Goal: Transaction & Acquisition: Purchase product/service

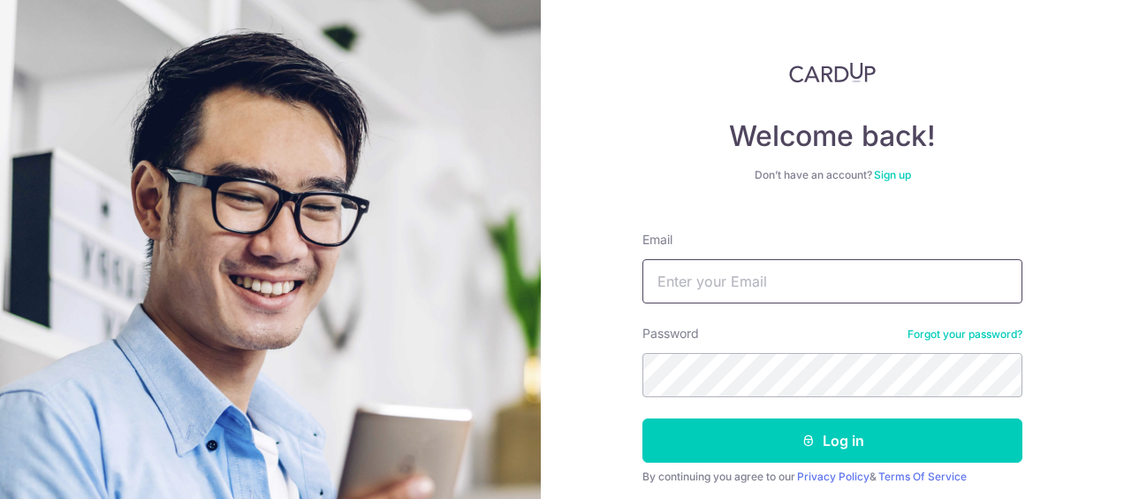
click at [682, 280] on input "Email" at bounding box center [833, 281] width 380 height 44
type input "corytpl@gmail.com"
click at [643, 418] on button "Log in" at bounding box center [833, 440] width 380 height 44
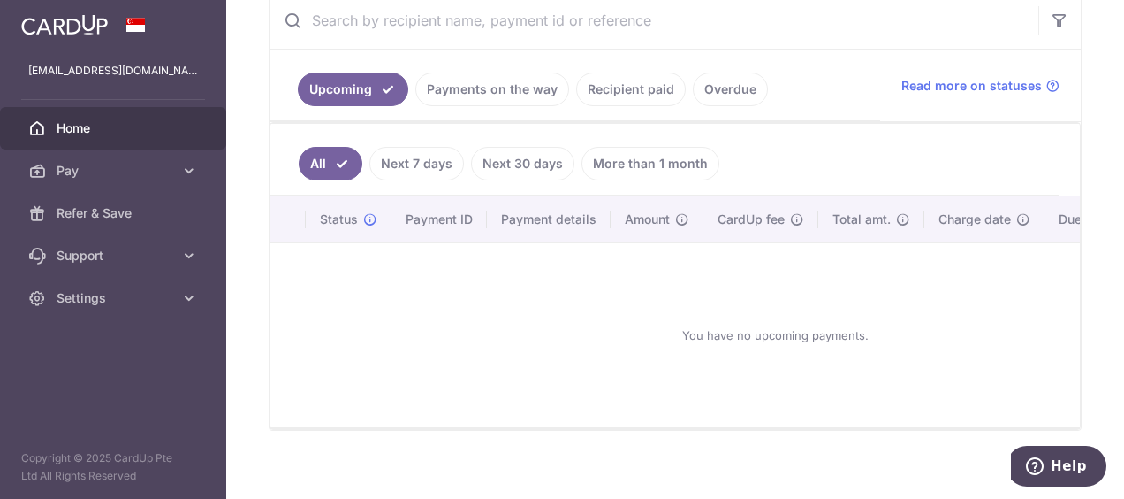
scroll to position [354, 0]
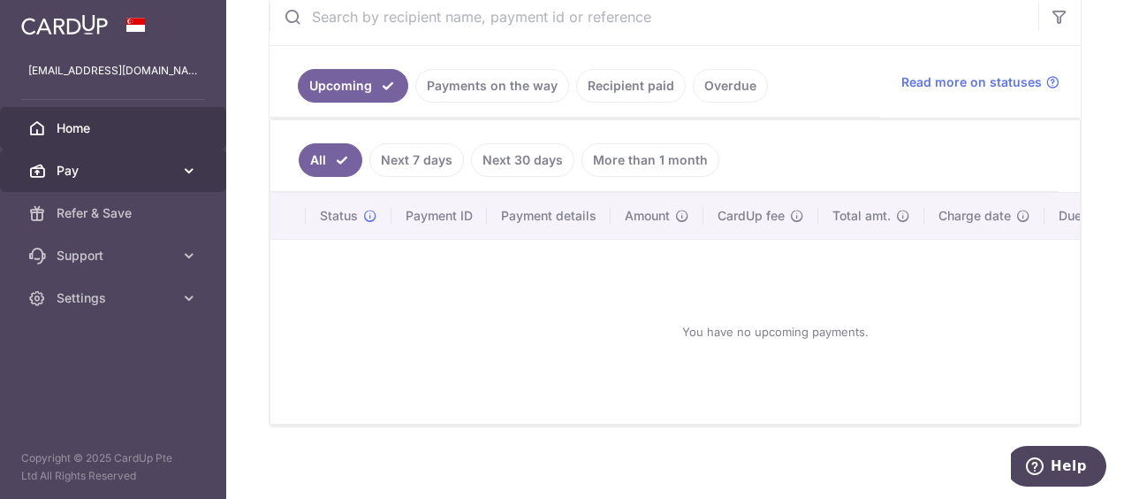
click at [173, 172] on link "Pay" at bounding box center [113, 170] width 226 height 42
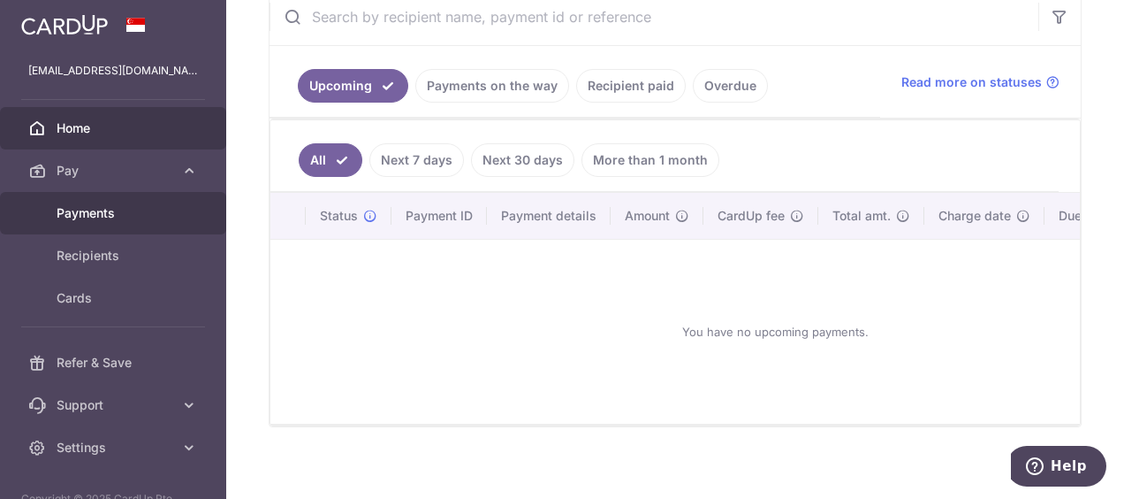
click at [168, 216] on span "Payments" at bounding box center [115, 213] width 117 height 18
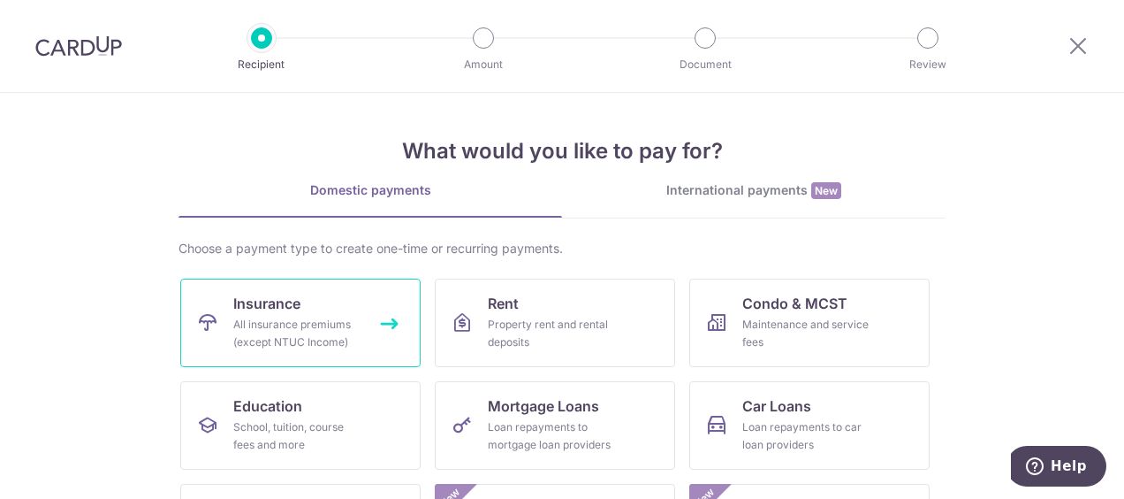
click at [325, 318] on div "All insurance premiums (except NTUC Income)" at bounding box center [296, 333] width 127 height 35
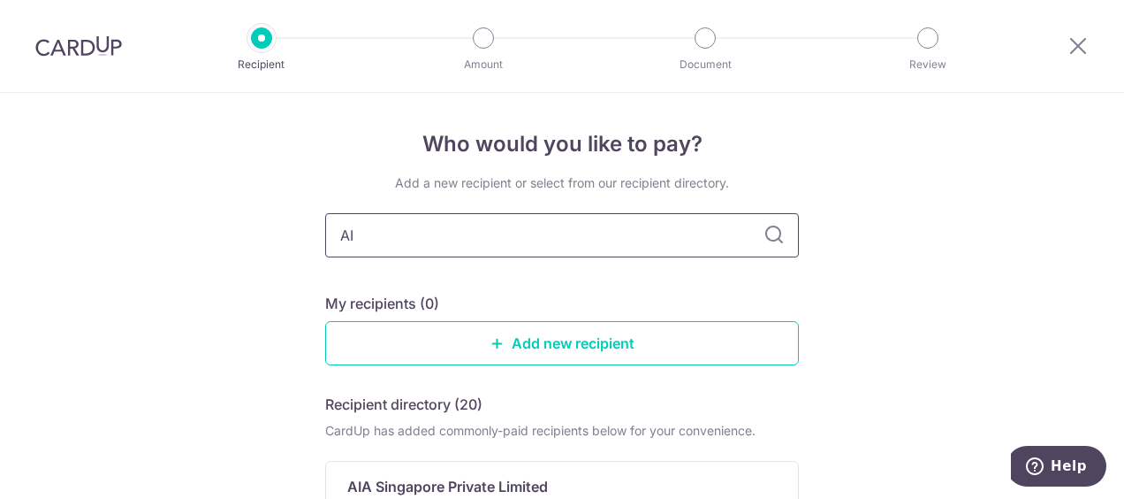
type input "AIA"
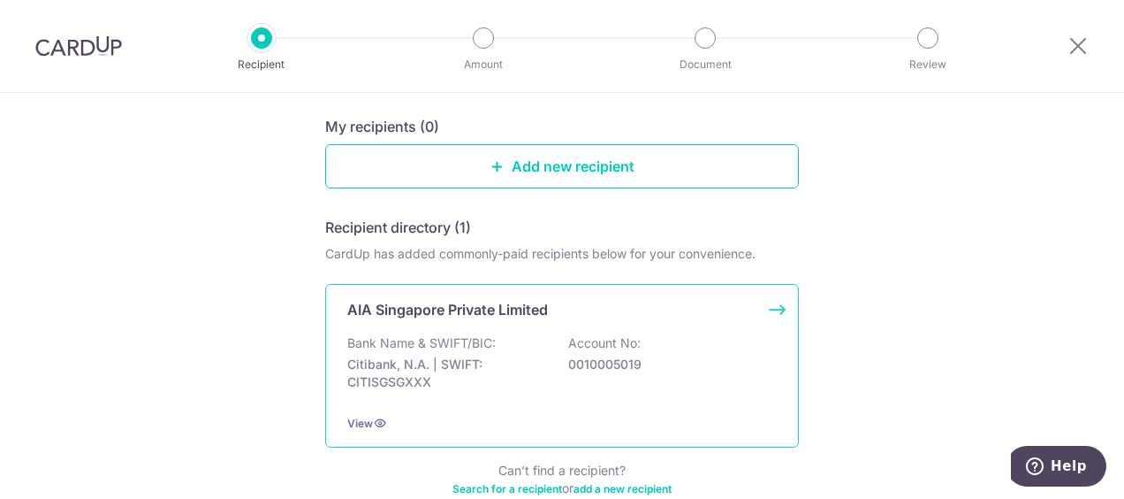
scroll to position [265, 0]
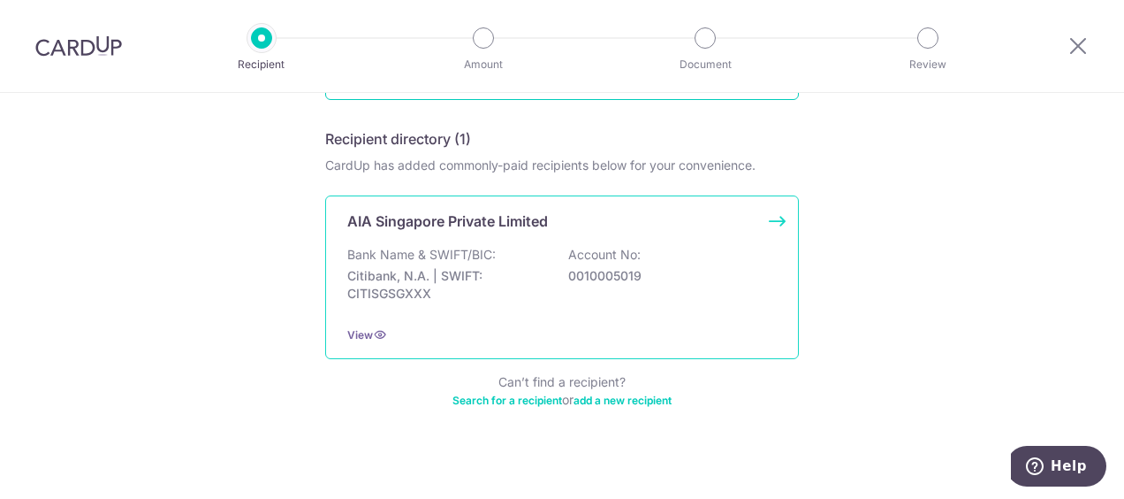
click at [561, 252] on div "Bank Name & SWIFT/BIC: Citibank, N.A. | SWIFT: CITISGSGXXX Account No: 00100050…" at bounding box center [562, 278] width 430 height 65
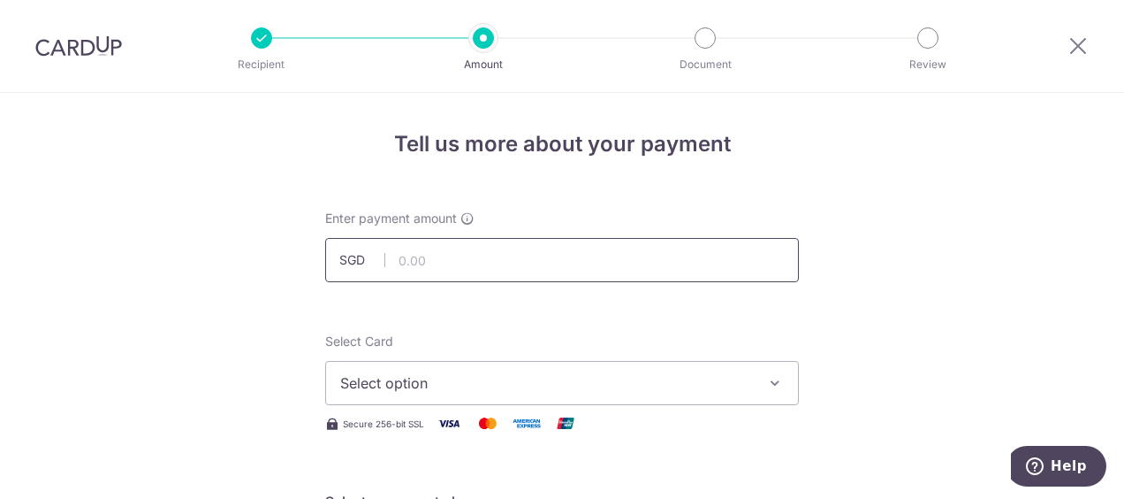
click at [541, 252] on input "text" at bounding box center [562, 260] width 474 height 44
type input "2"
type input "1,787.34"
click at [560, 391] on span "Select option" at bounding box center [546, 382] width 412 height 21
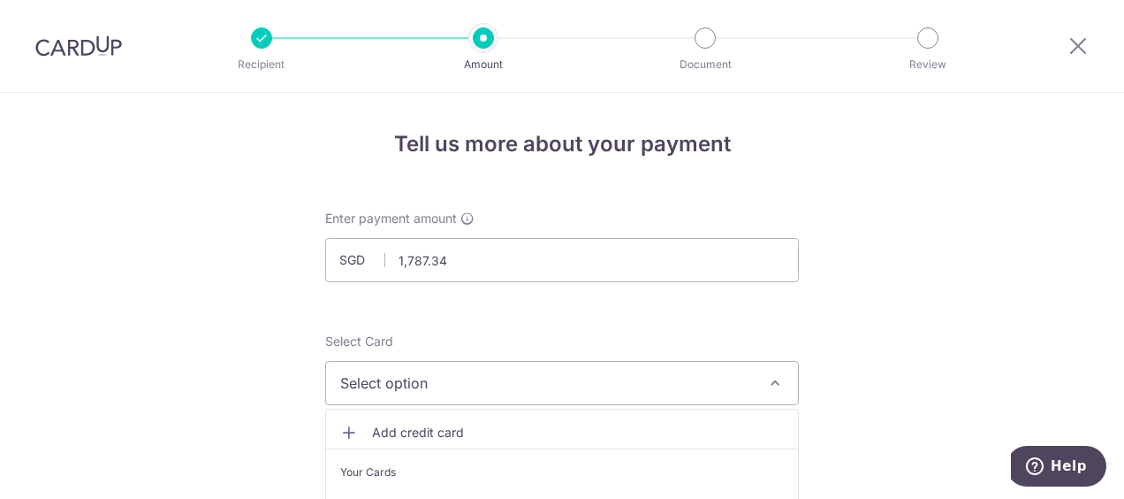
scroll to position [177, 0]
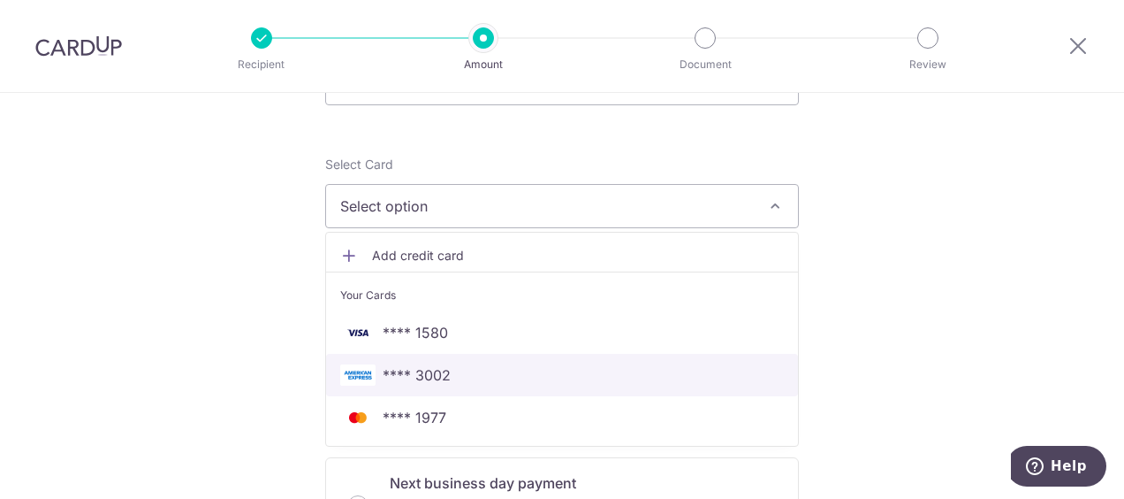
click at [525, 374] on span "**** 3002" at bounding box center [562, 374] width 444 height 21
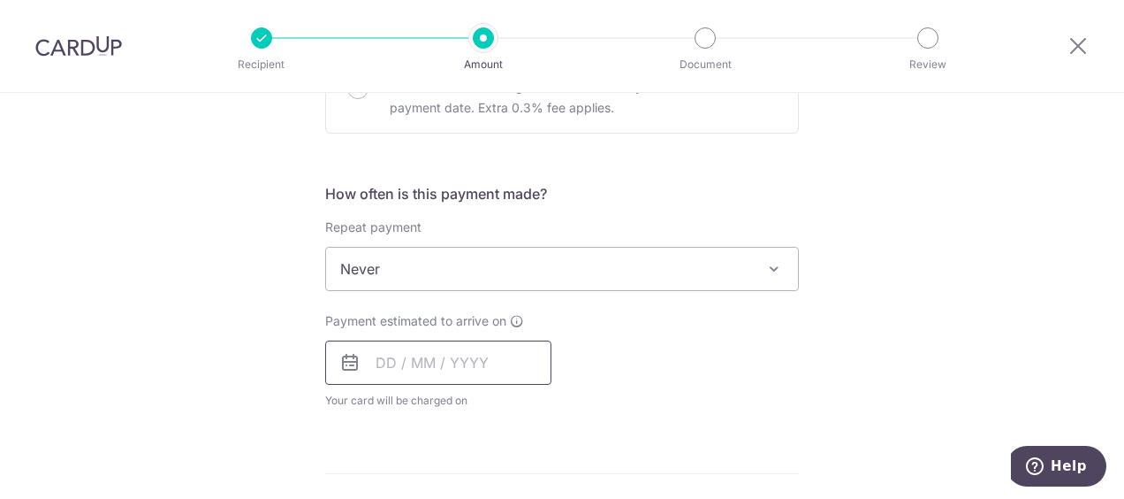
scroll to position [619, 0]
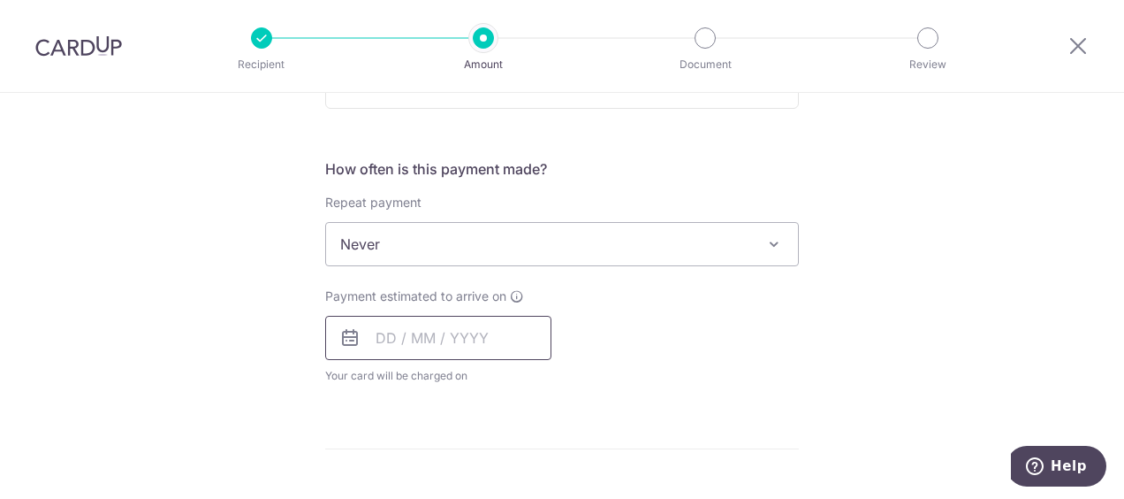
click at [401, 338] on input "text" at bounding box center [438, 338] width 226 height 44
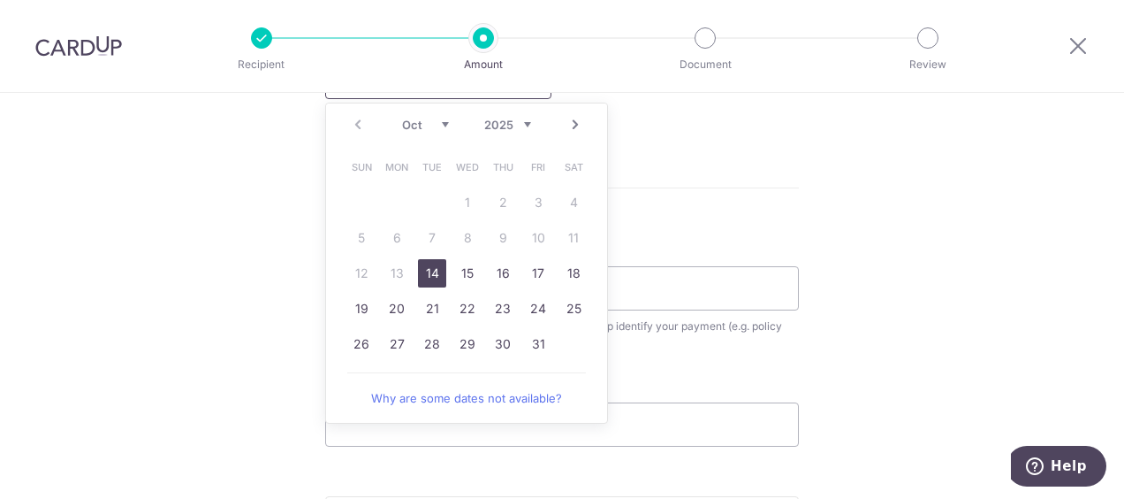
scroll to position [884, 0]
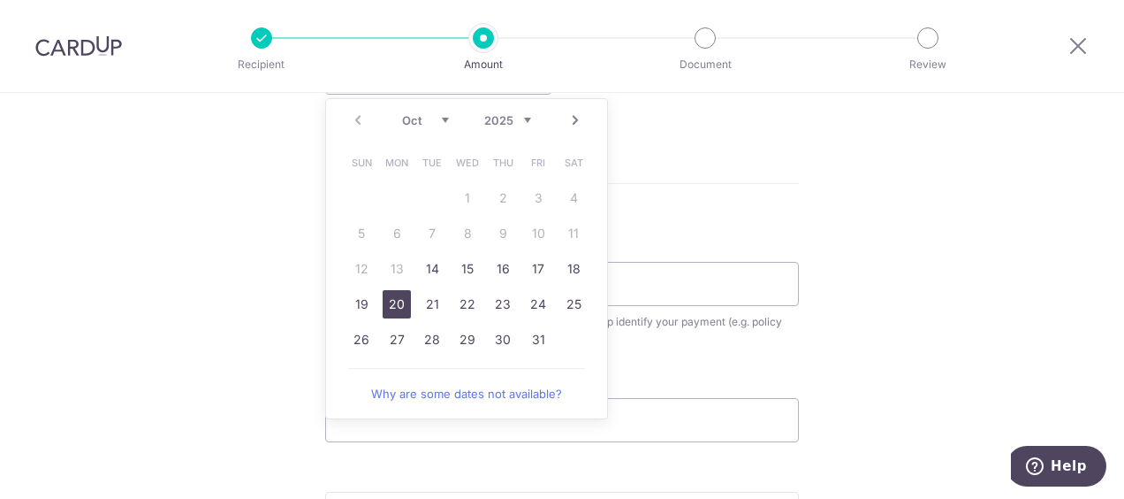
click at [393, 296] on link "20" at bounding box center [397, 304] width 28 height 28
type input "[DATE]"
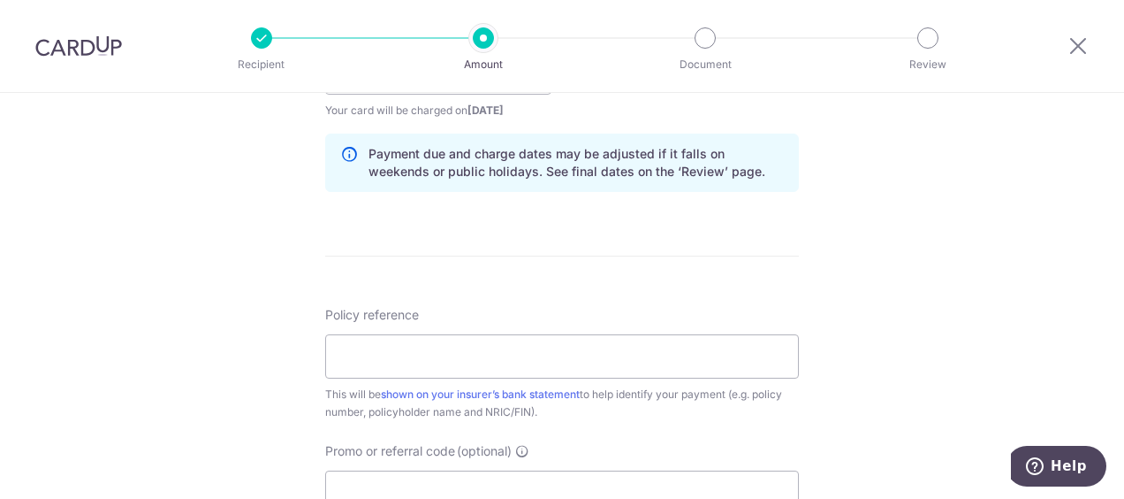
scroll to position [707, 0]
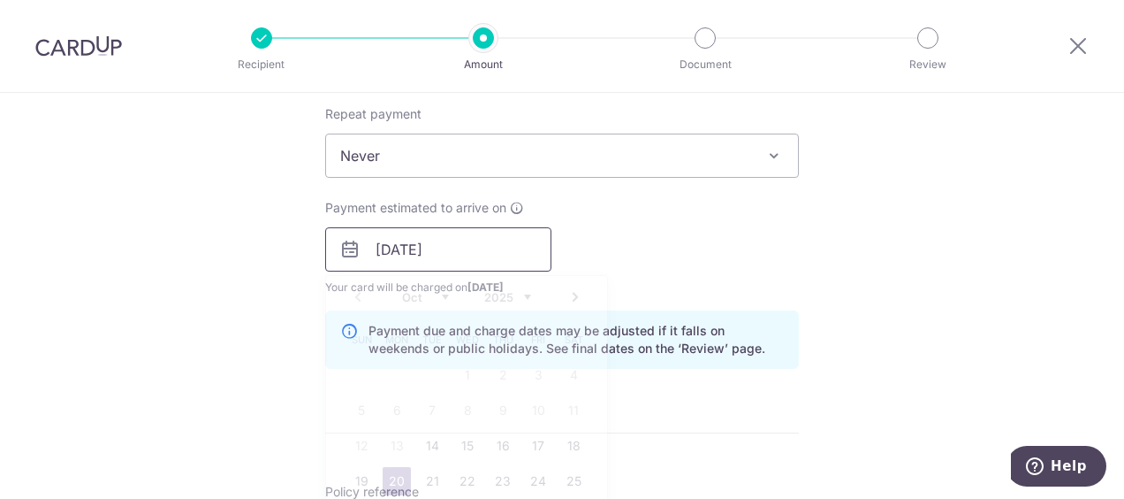
click at [479, 251] on input "[DATE]" at bounding box center [438, 249] width 226 height 44
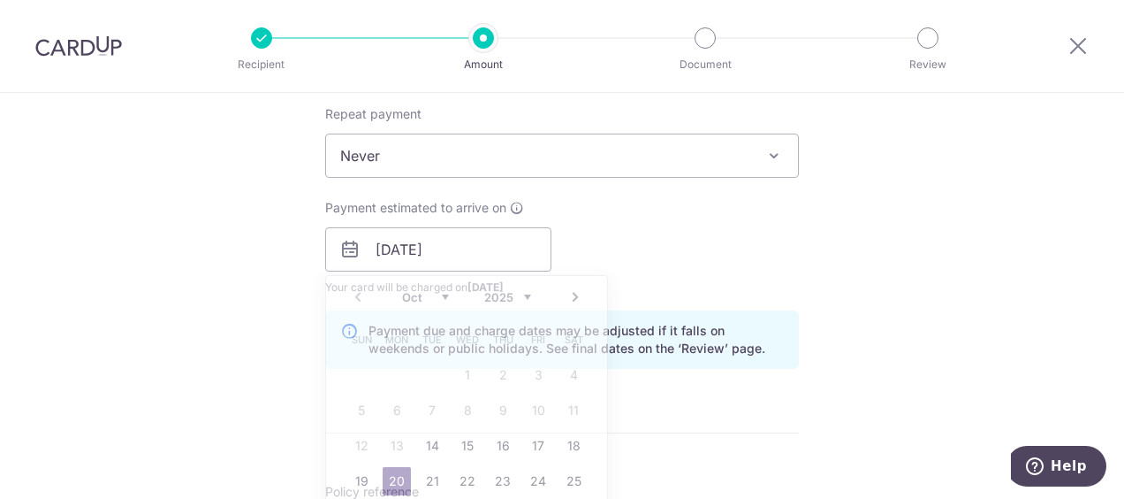
click at [794, 392] on form "Enter payment amount SGD 1,787.34 1787.34 Select Card **** 3002 Add credit card…" at bounding box center [562, 238] width 474 height 1472
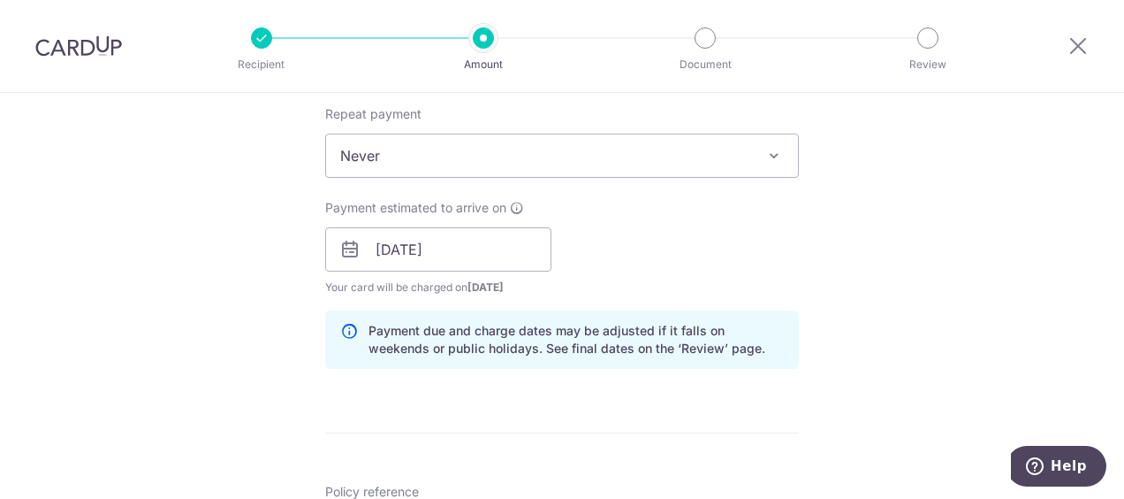
scroll to position [972, 0]
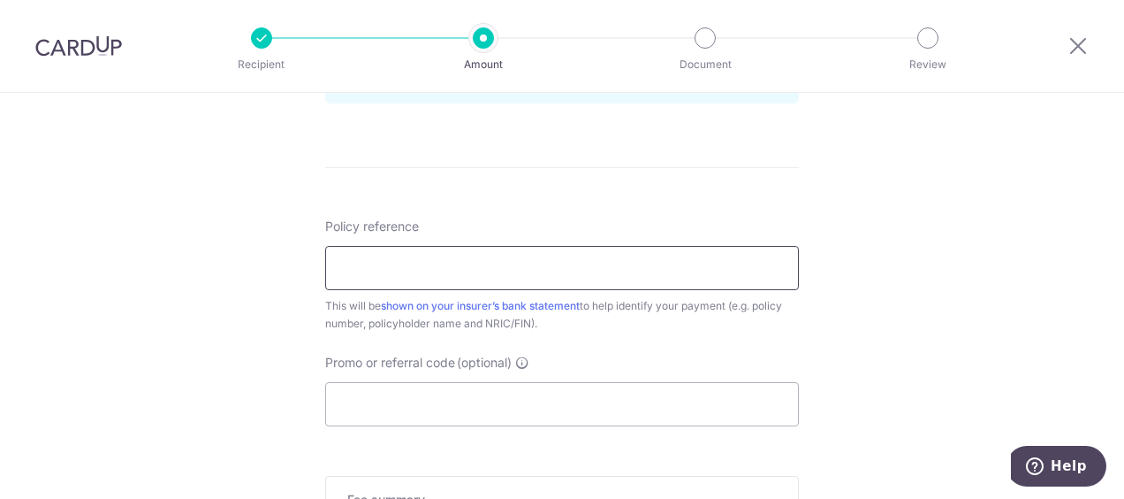
click at [440, 263] on input "Policy reference" at bounding box center [562, 268] width 474 height 44
type input "E223208993"
click at [484, 404] on input "Promo or referral code (optional)" at bounding box center [562, 404] width 474 height 44
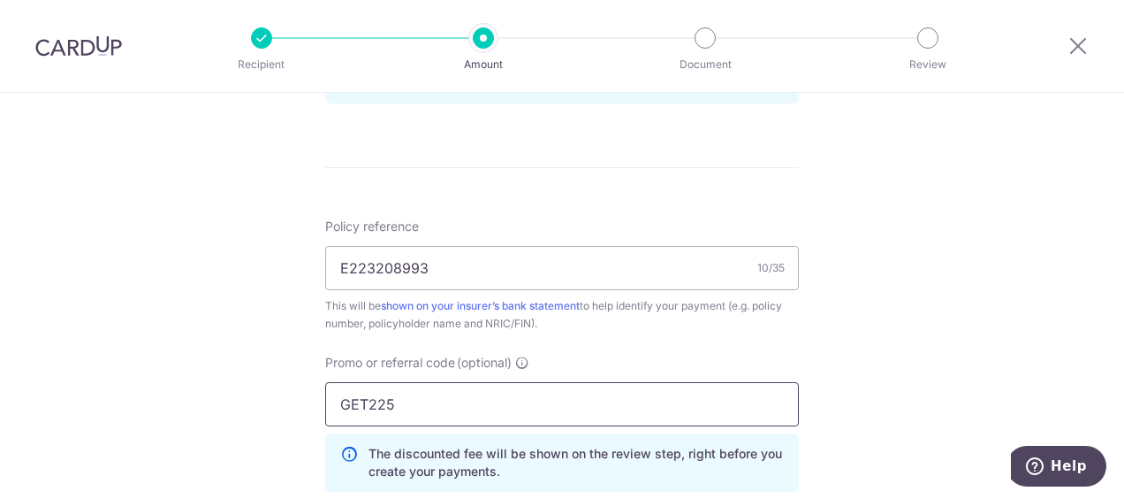
scroll to position [1238, 0]
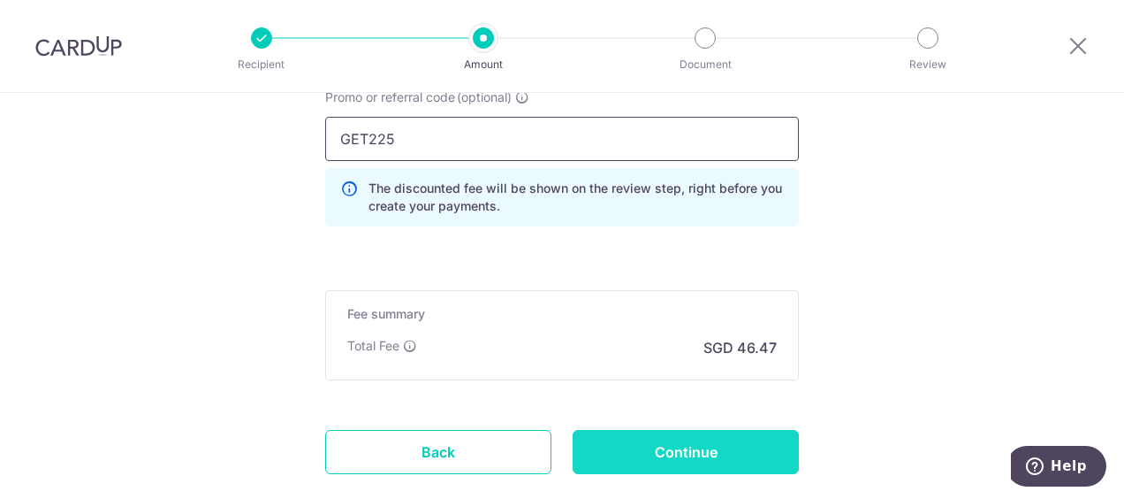
type input "GET225"
click at [715, 447] on input "Continue" at bounding box center [686, 452] width 226 height 44
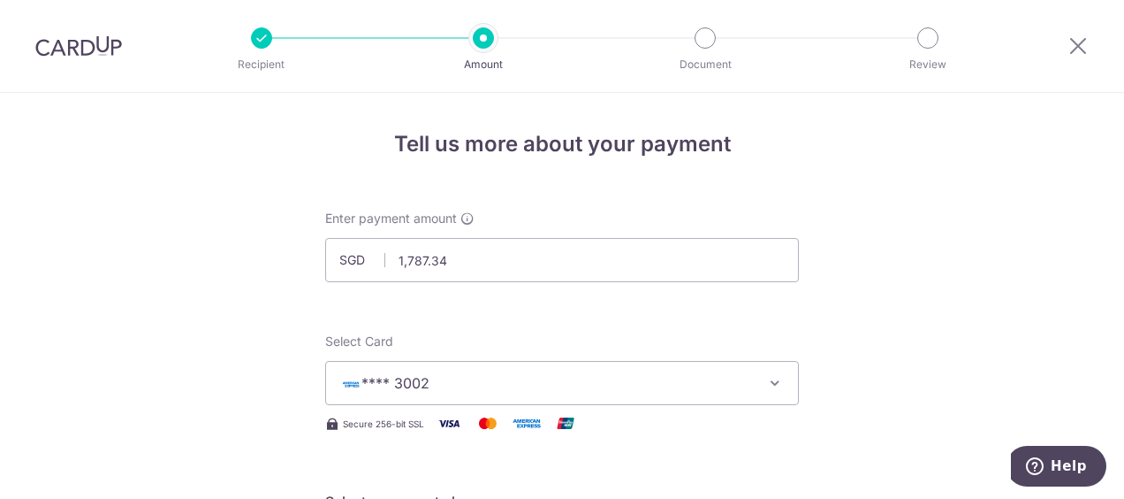
click at [582, 382] on span "**** 3002" at bounding box center [546, 382] width 412 height 21
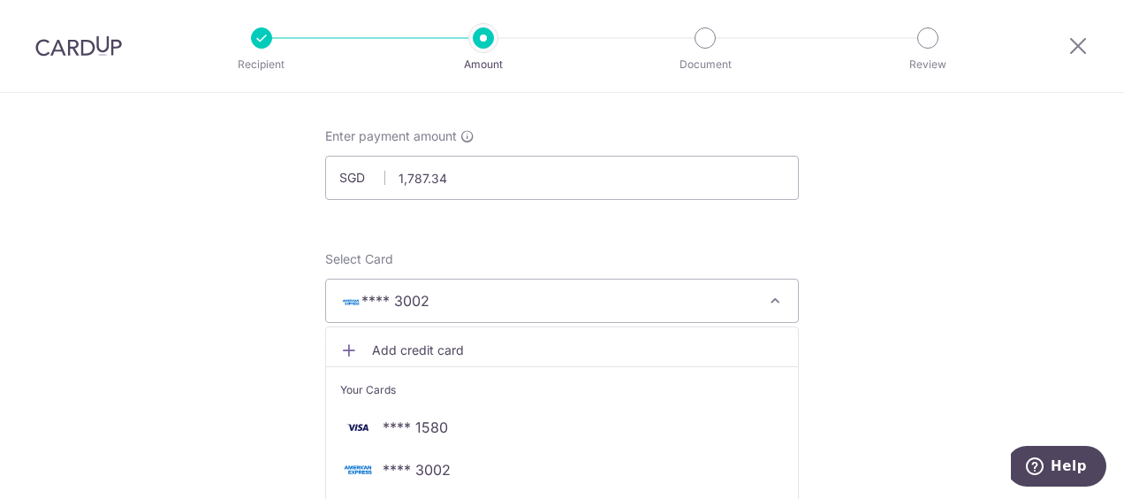
scroll to position [177, 0]
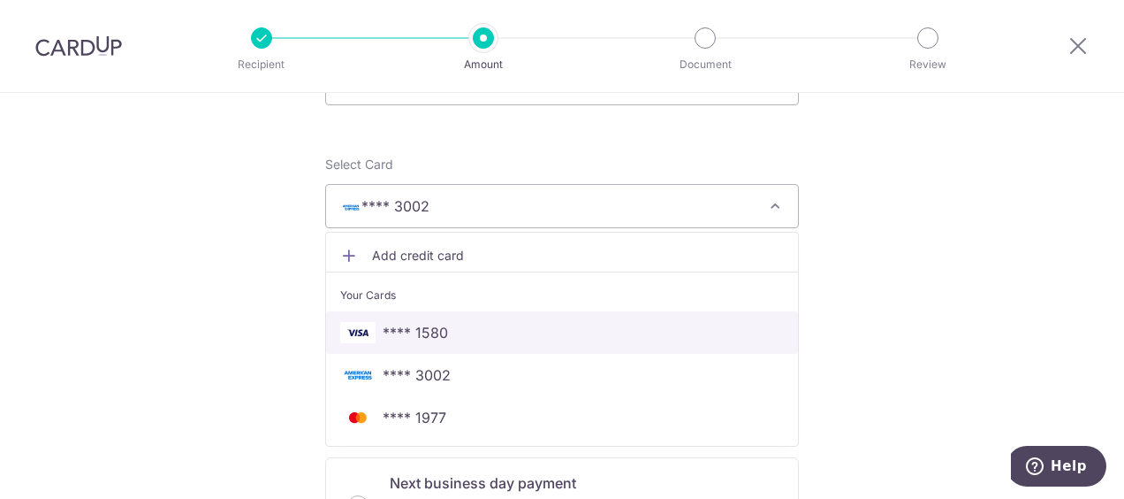
click at [500, 341] on span "**** 1580" at bounding box center [562, 332] width 444 height 21
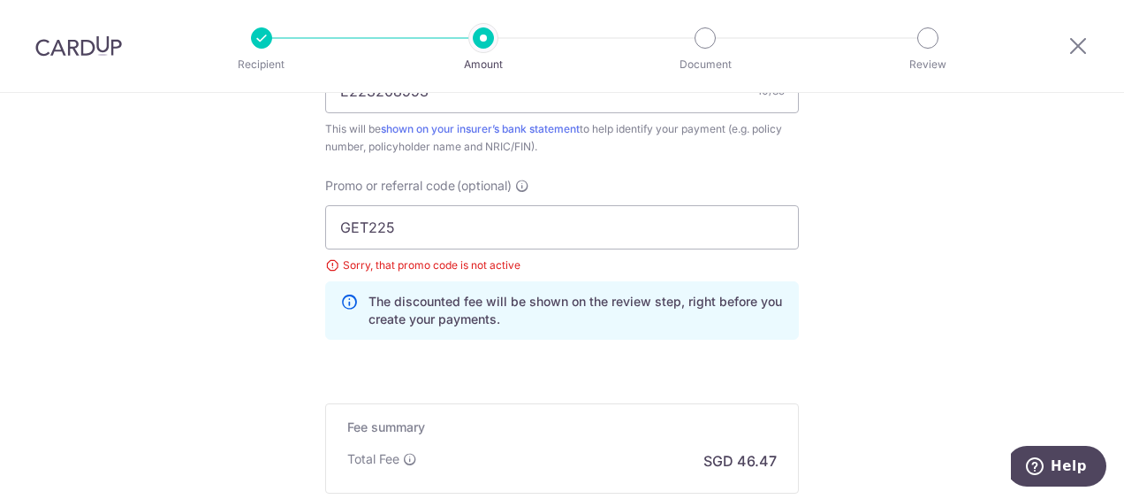
scroll to position [1365, 0]
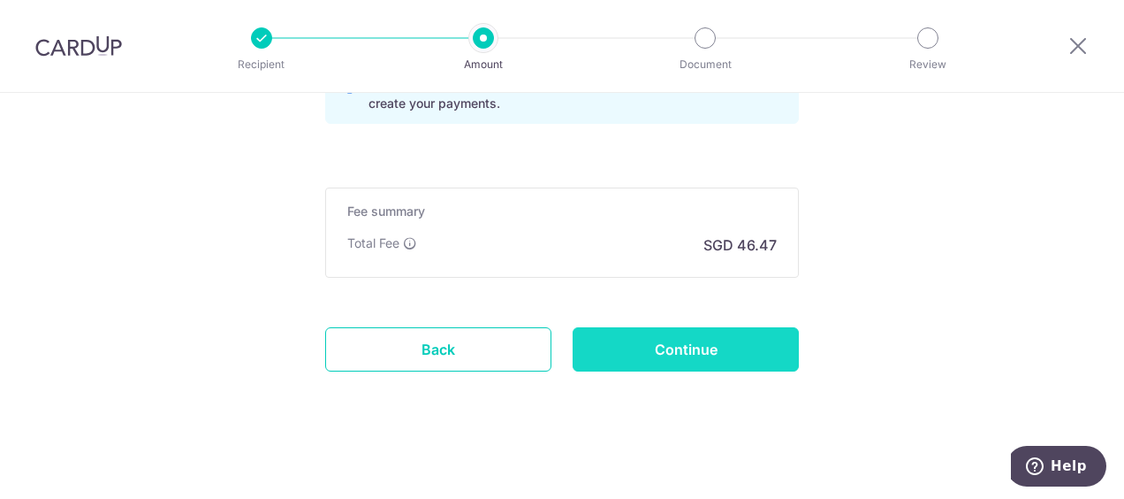
click at [737, 354] on input "Continue" at bounding box center [686, 349] width 226 height 44
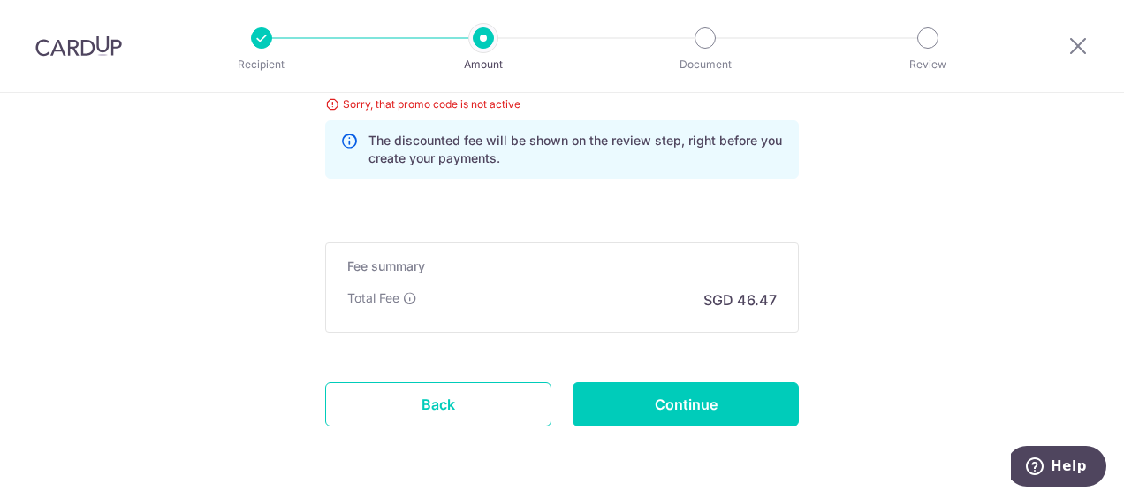
scroll to position [956, 0]
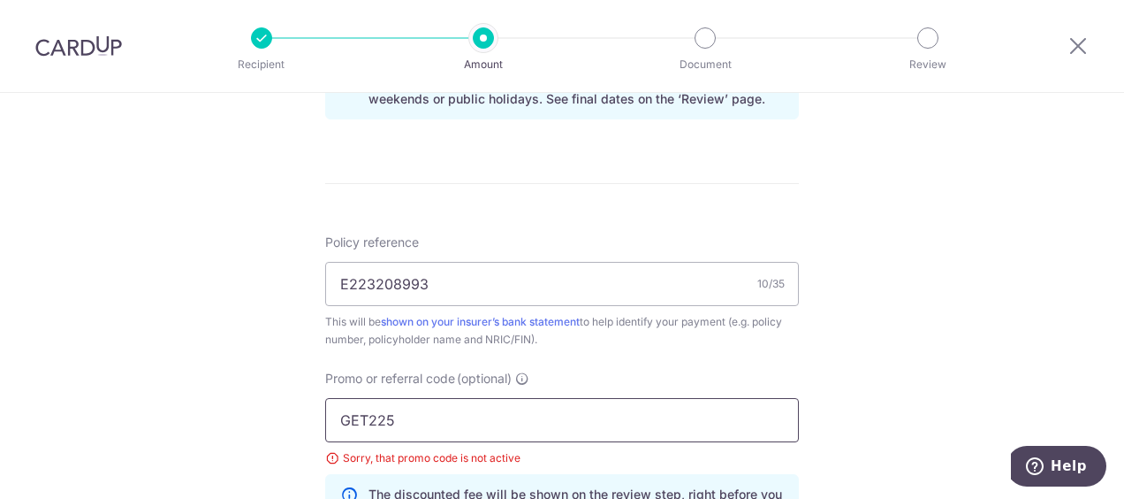
drag, startPoint x: 415, startPoint y: 414, endPoint x: 160, endPoint y: 401, distance: 255.8
click at [160, 401] on div "Tell us more about your payment Enter payment amount SGD 1,787.34 1787.34 Selec…" at bounding box center [562, 24] width 1124 height 1776
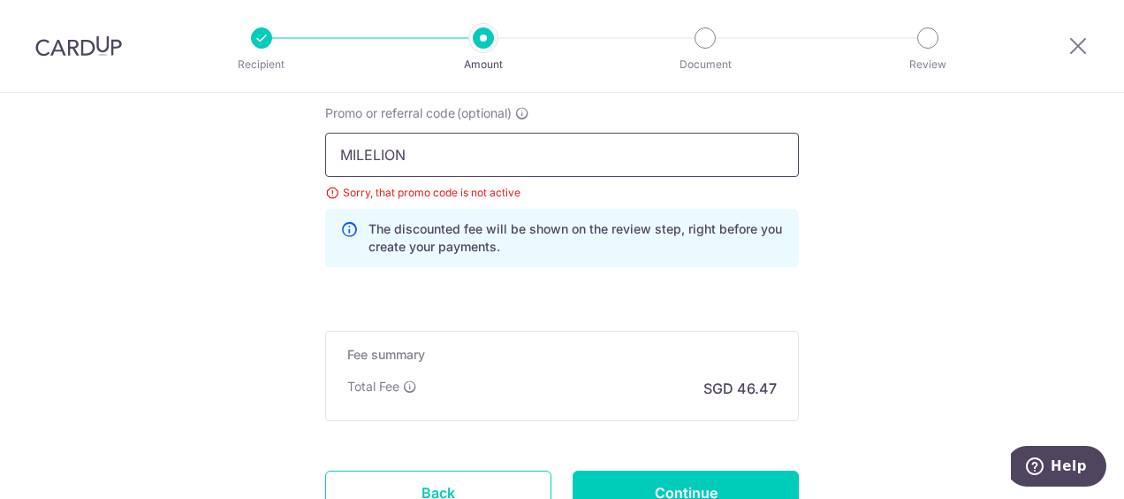
type input "MILELION"
click at [621, 484] on input "Continue" at bounding box center [686, 492] width 226 height 44
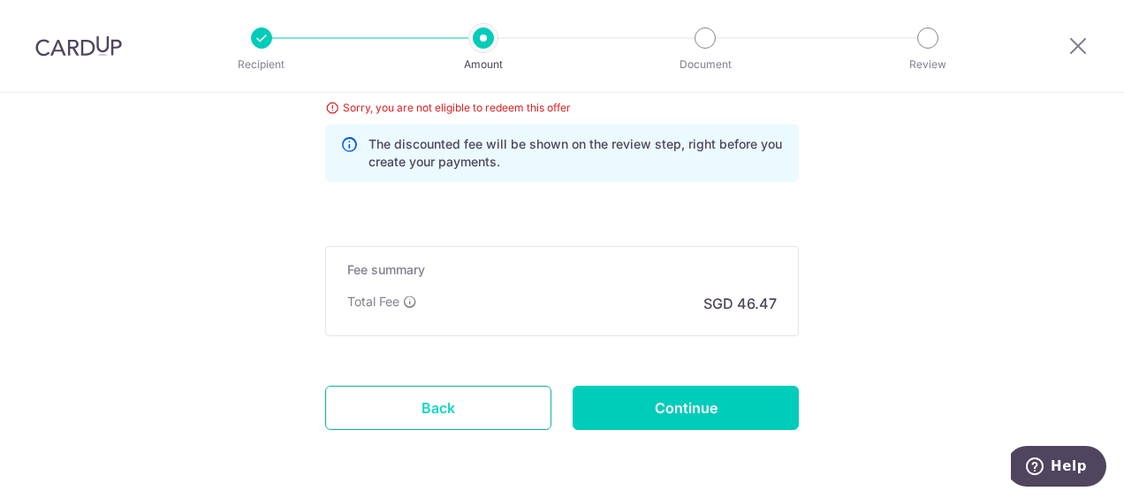
scroll to position [1310, 0]
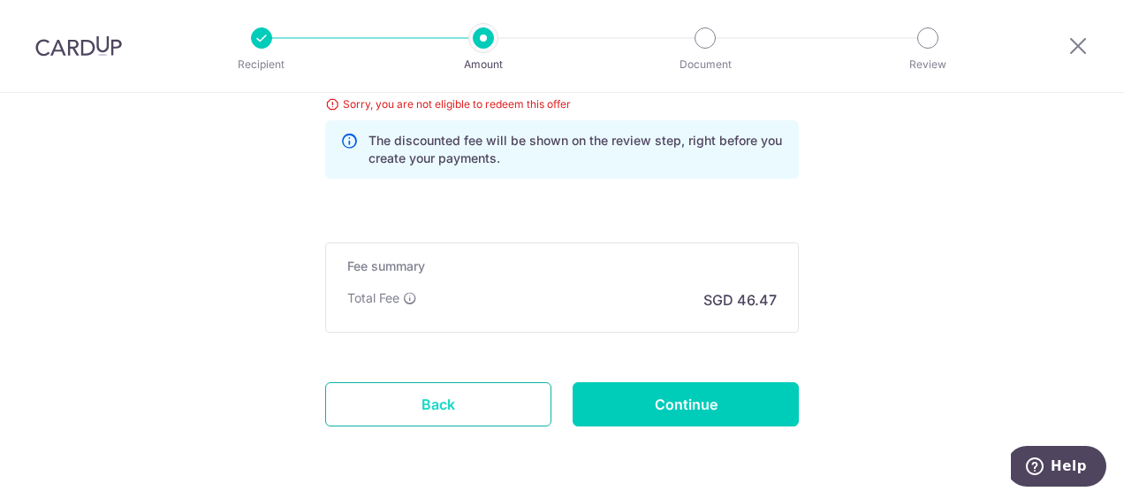
click at [471, 409] on link "Back" at bounding box center [438, 404] width 226 height 44
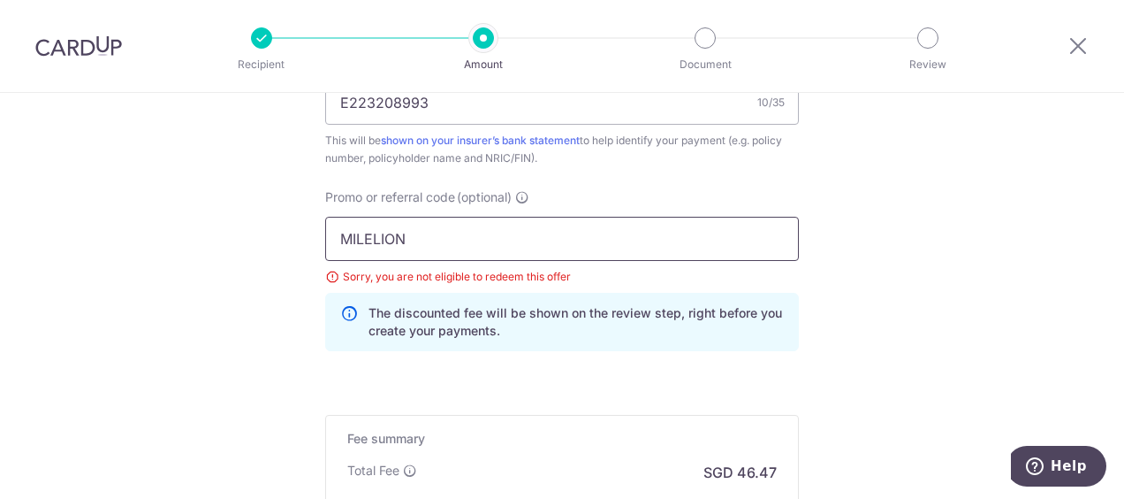
scroll to position [1133, 0]
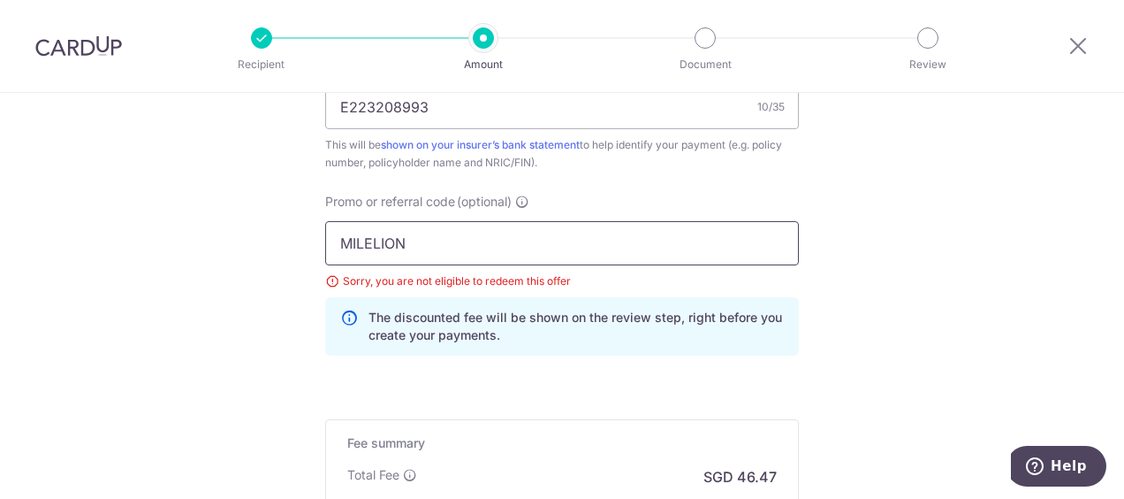
drag, startPoint x: 436, startPoint y: 251, endPoint x: 127, endPoint y: 221, distance: 310.0
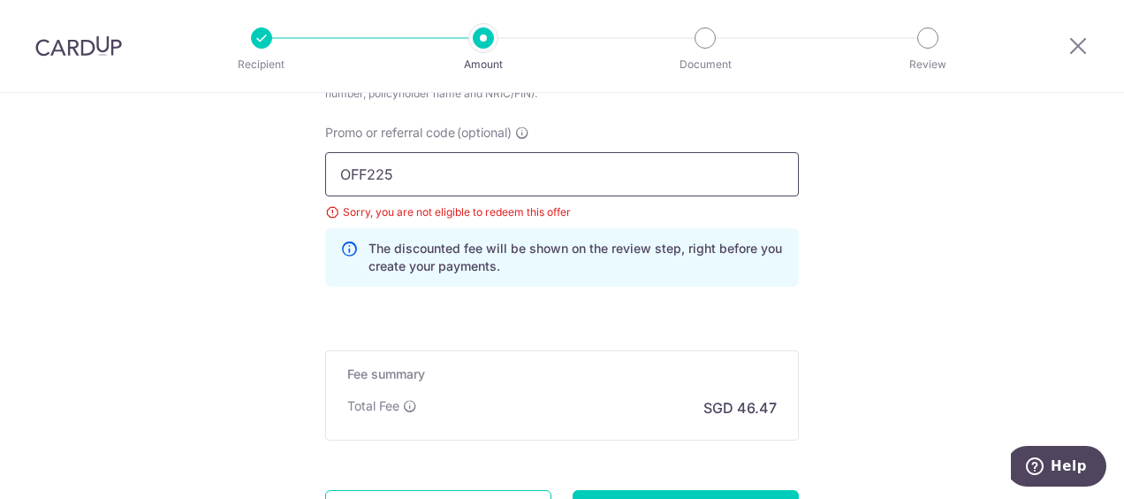
scroll to position [1365, 0]
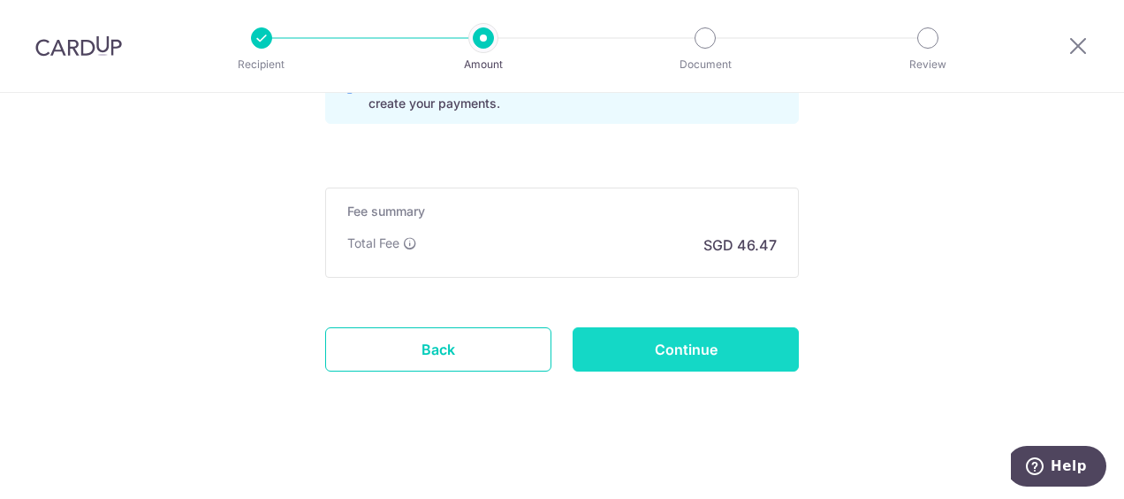
type input "OFF225"
click at [610, 347] on input "Continue" at bounding box center [686, 349] width 226 height 44
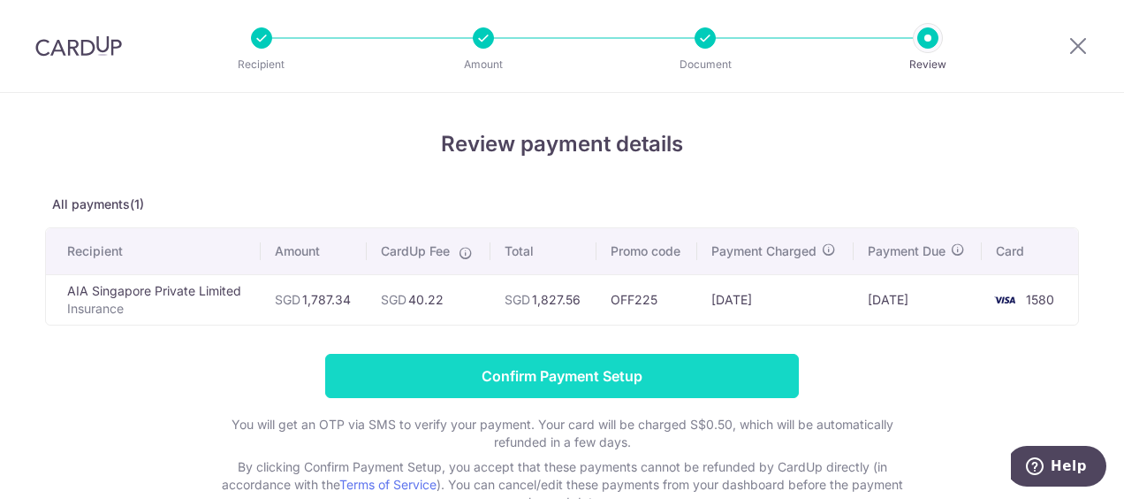
click at [582, 371] on input "Confirm Payment Setup" at bounding box center [562, 376] width 474 height 44
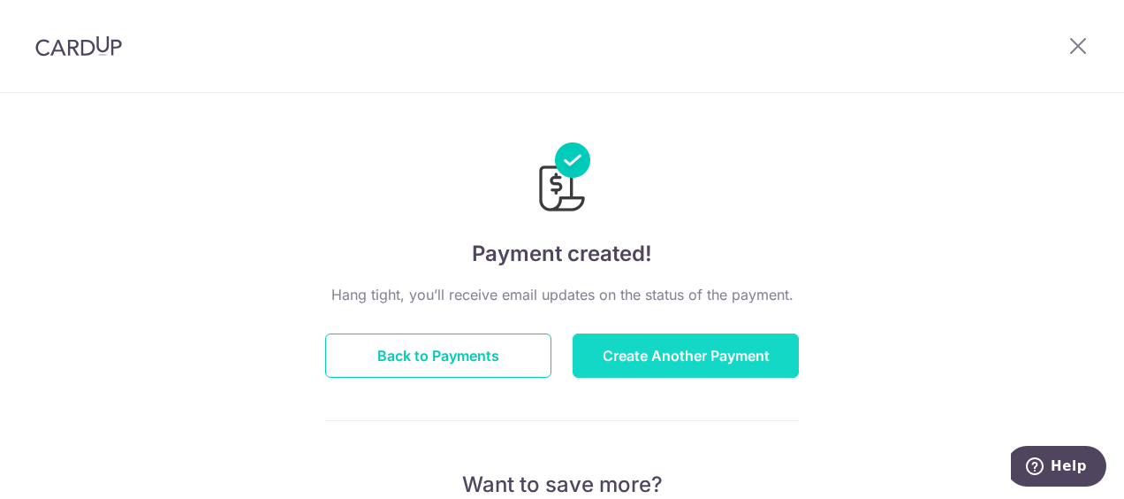
click at [709, 361] on button "Create Another Payment" at bounding box center [686, 355] width 226 height 44
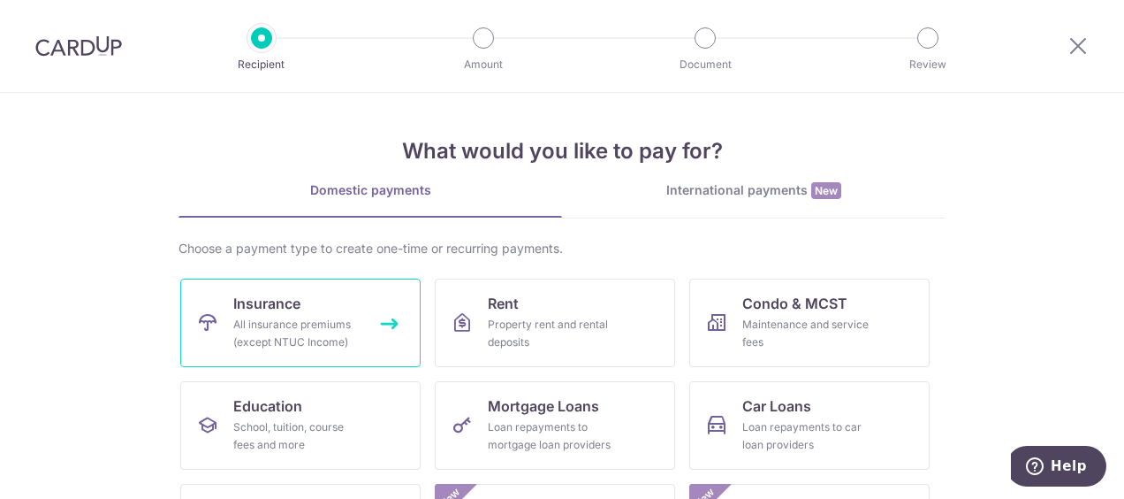
click at [313, 325] on div "All insurance premiums (except NTUC Income)" at bounding box center [296, 333] width 127 height 35
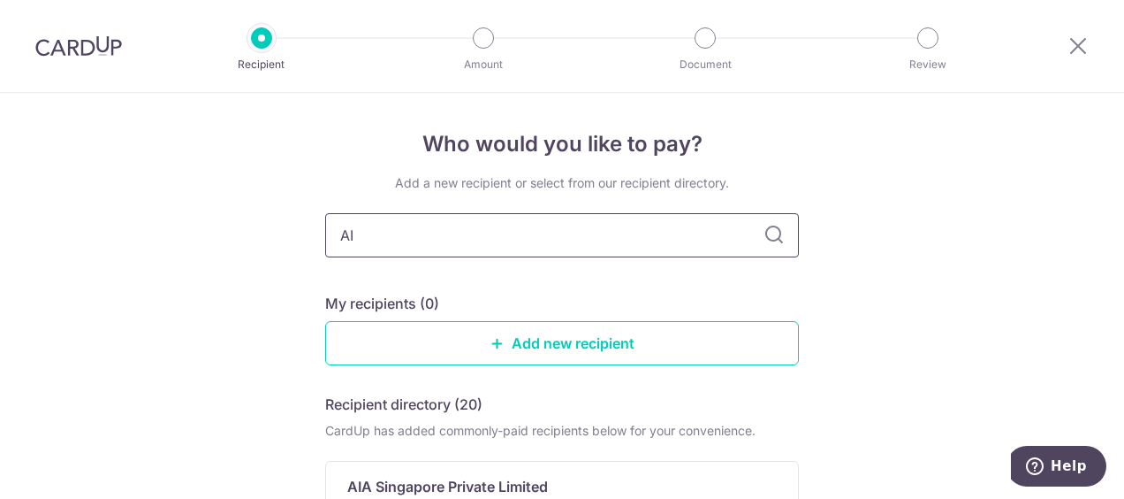
type input "AIA"
click at [453, 489] on p "AIA Singapore Private Limited" at bounding box center [447, 486] width 201 height 21
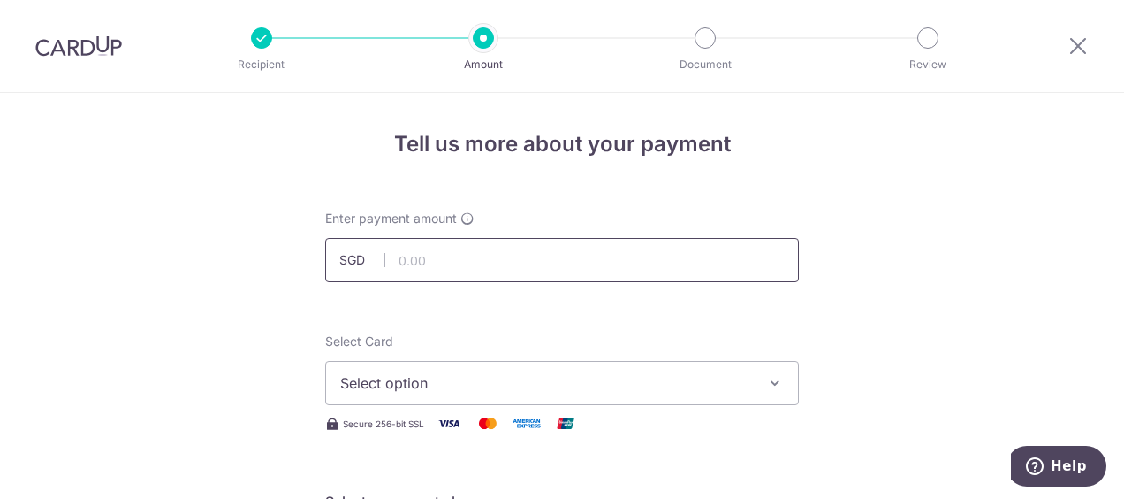
click at [467, 262] on input "text" at bounding box center [562, 260] width 474 height 44
type input "719.00"
click at [413, 374] on span "Select option" at bounding box center [546, 382] width 412 height 21
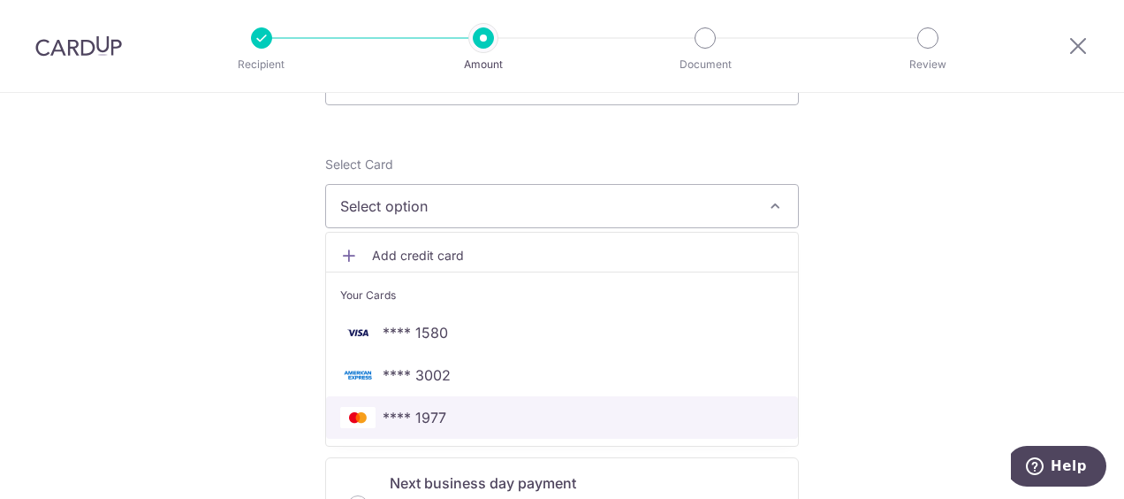
click at [449, 407] on span "**** 1977" at bounding box center [562, 417] width 444 height 21
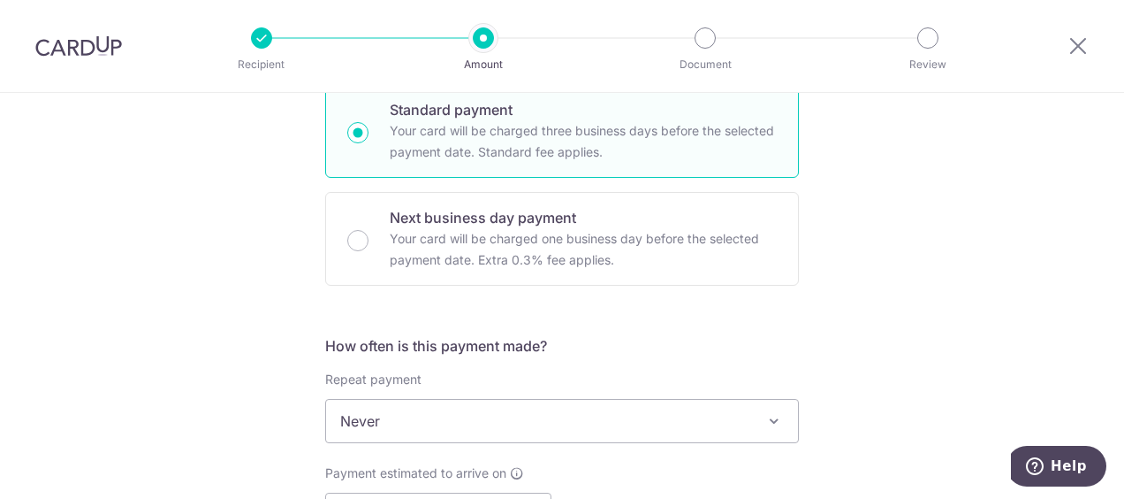
scroll to position [530, 0]
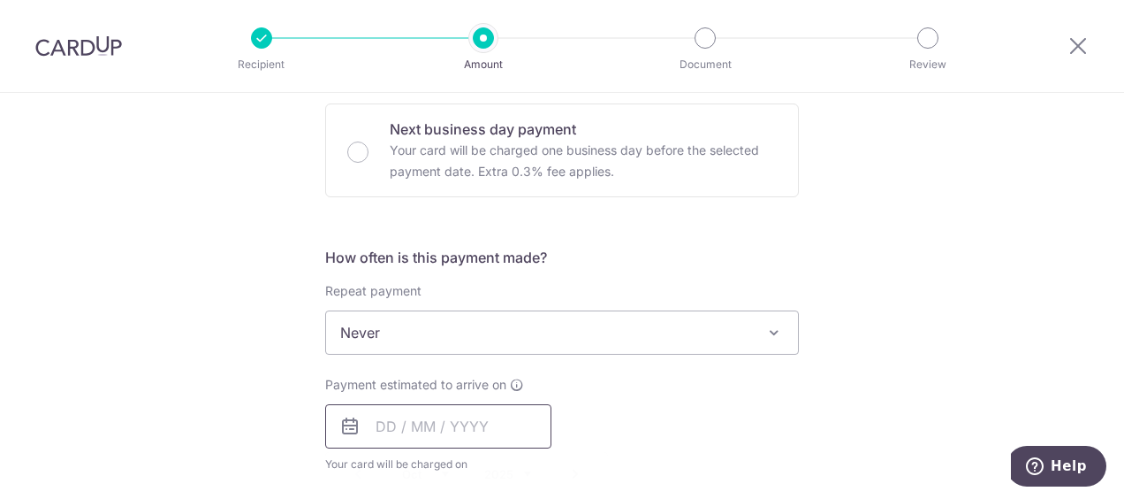
click at [387, 419] on input "text" at bounding box center [438, 426] width 226 height 44
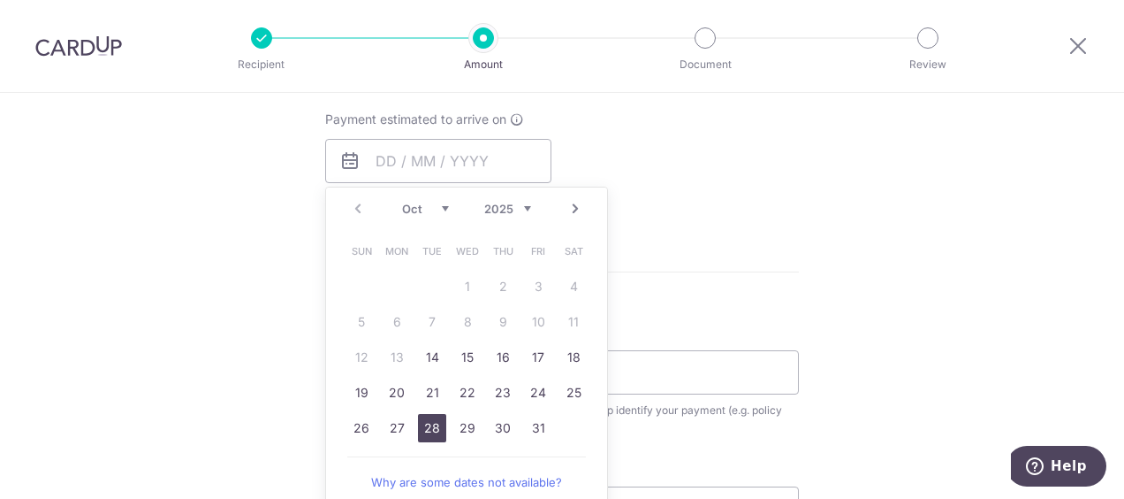
click at [435, 430] on link "28" at bounding box center [432, 428] width 28 height 28
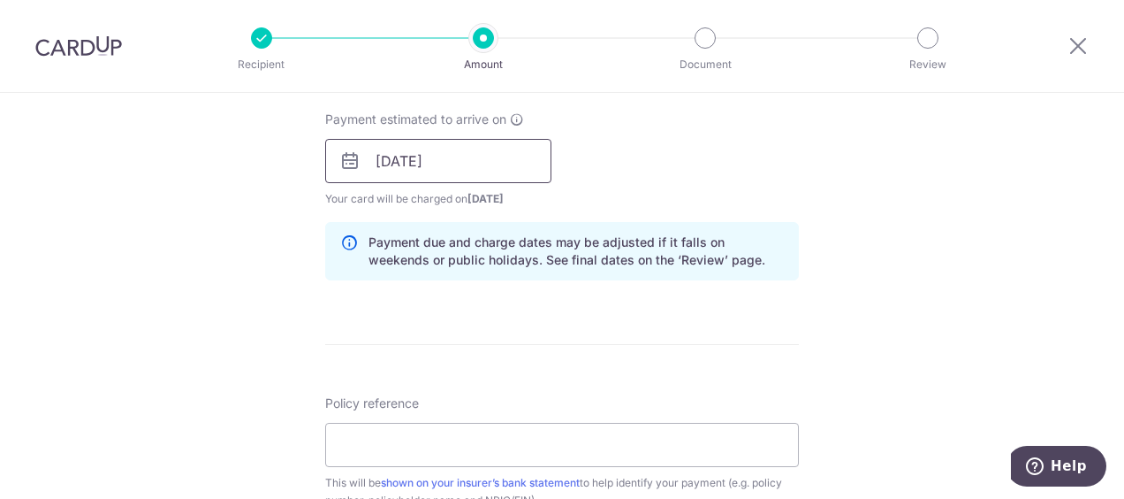
click at [498, 150] on input "28/10/2025" at bounding box center [438, 161] width 226 height 44
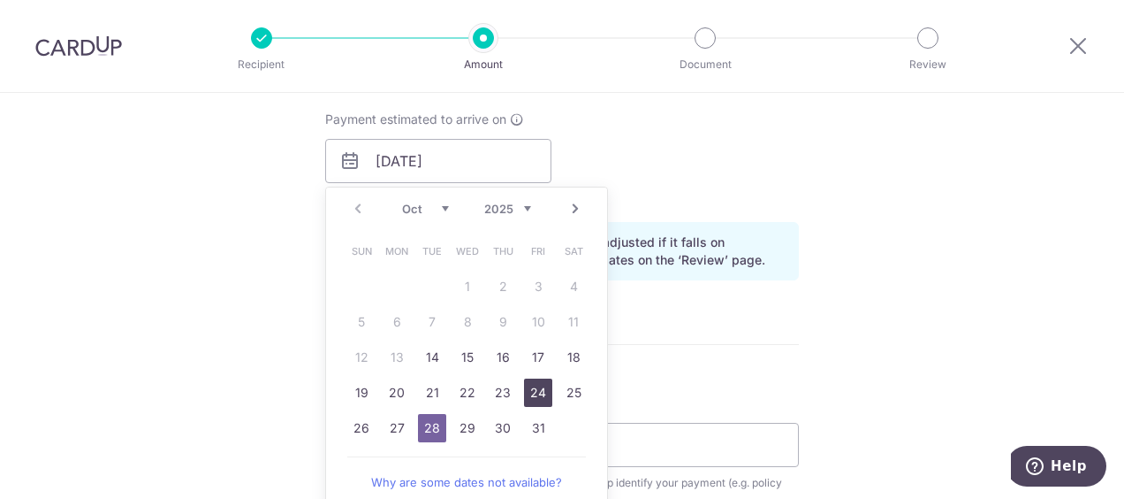
click at [537, 387] on link "24" at bounding box center [538, 392] width 28 height 28
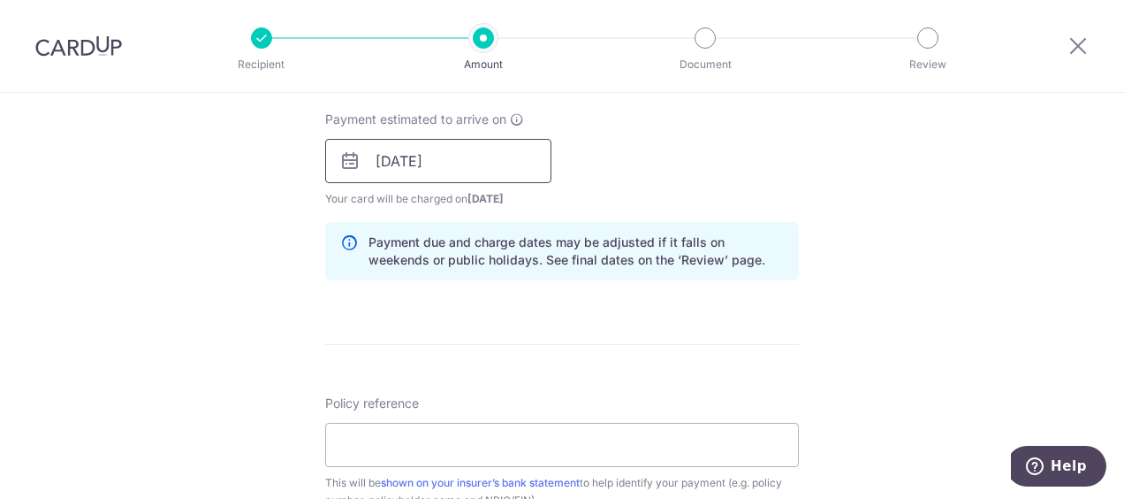
click at [506, 165] on input "24/10/2025" at bounding box center [438, 161] width 226 height 44
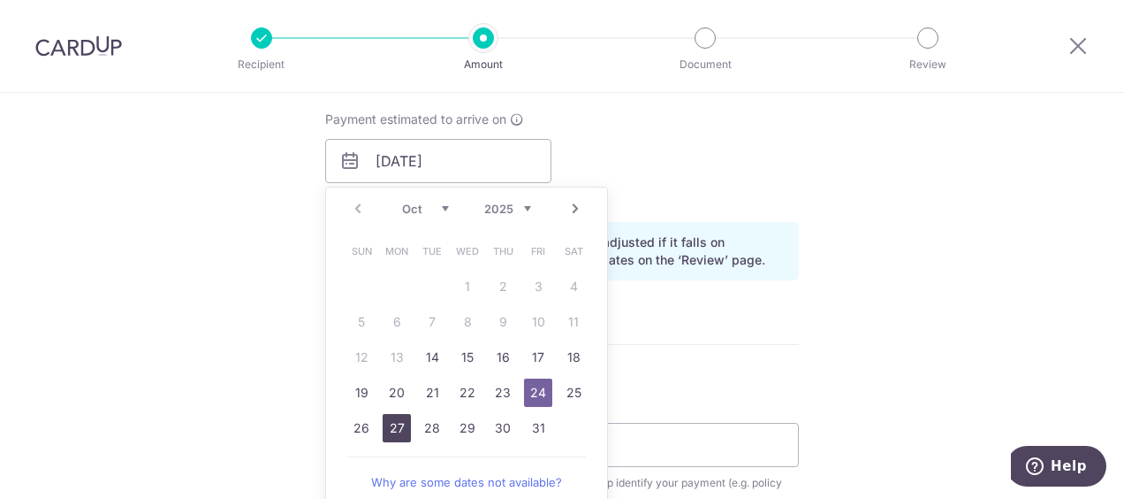
click at [397, 423] on link "27" at bounding box center [397, 428] width 28 height 28
type input "27/10/2025"
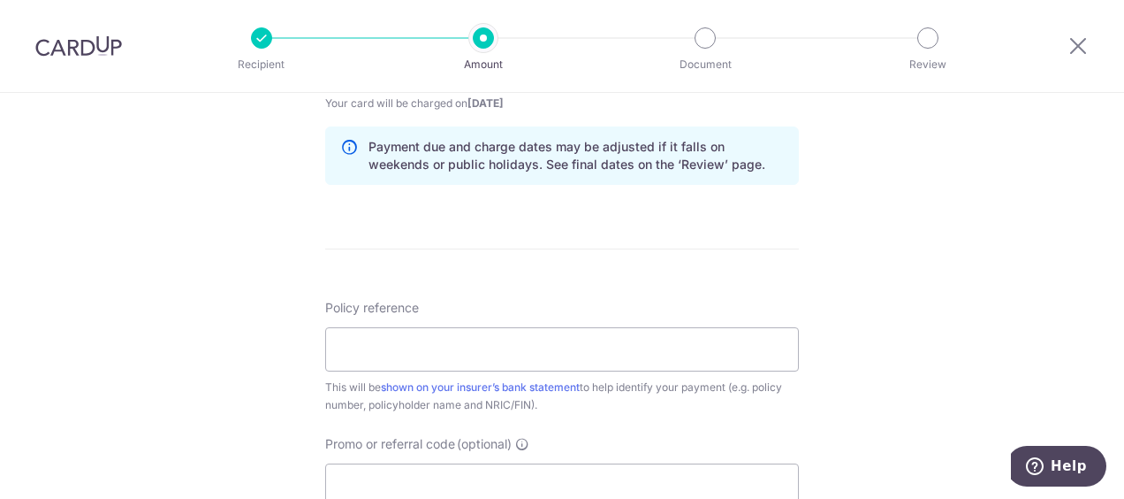
scroll to position [972, 0]
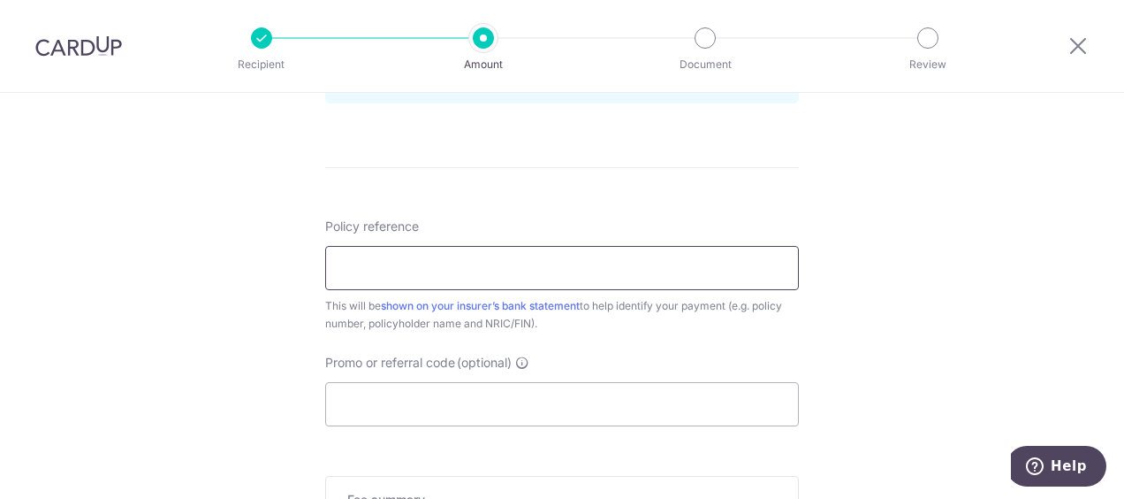
click at [530, 259] on input "Policy reference" at bounding box center [562, 268] width 474 height 44
type input "J"
type input "H223208993"
click at [503, 386] on input "Promo or referral code (optional)" at bounding box center [562, 404] width 474 height 44
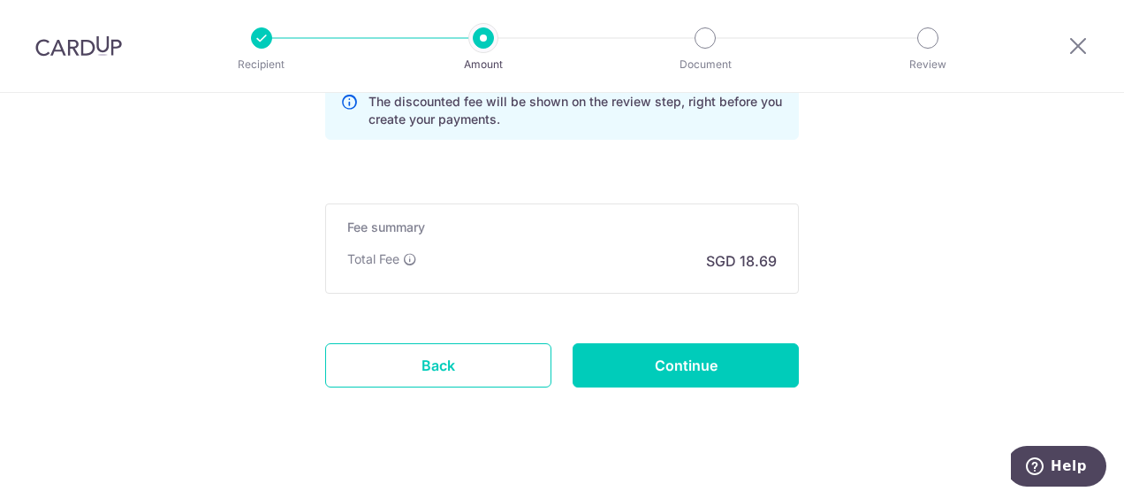
scroll to position [1326, 0]
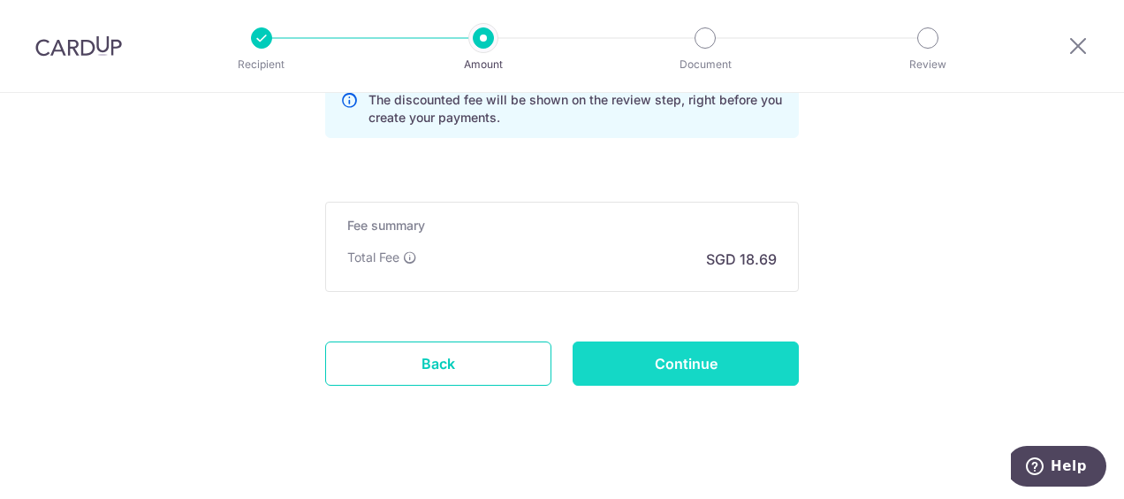
type input "OFF225"
click at [674, 361] on input "Continue" at bounding box center [686, 363] width 226 height 44
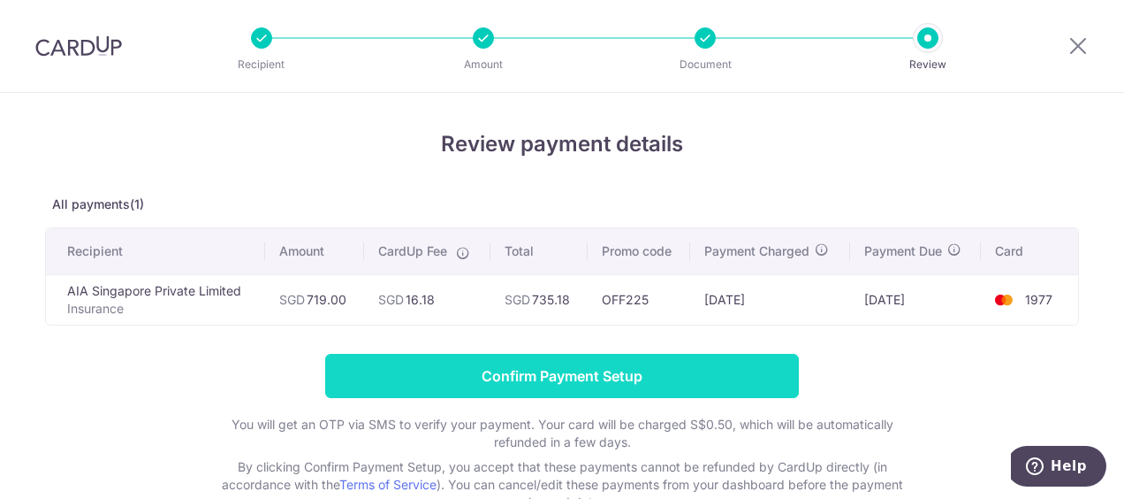
click at [682, 369] on input "Confirm Payment Setup" at bounding box center [562, 376] width 474 height 44
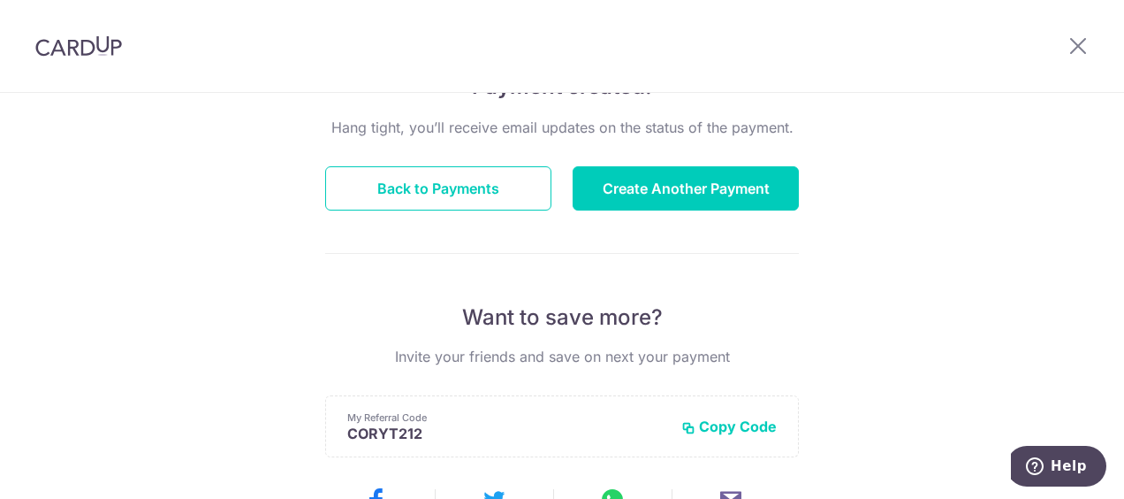
scroll to position [530, 0]
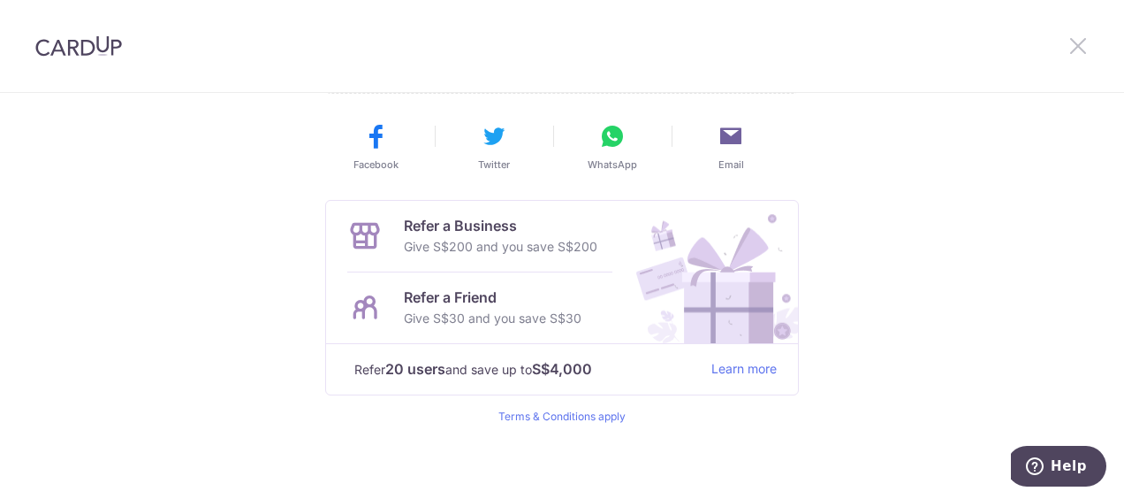
click at [1078, 43] on icon at bounding box center [1078, 45] width 21 height 22
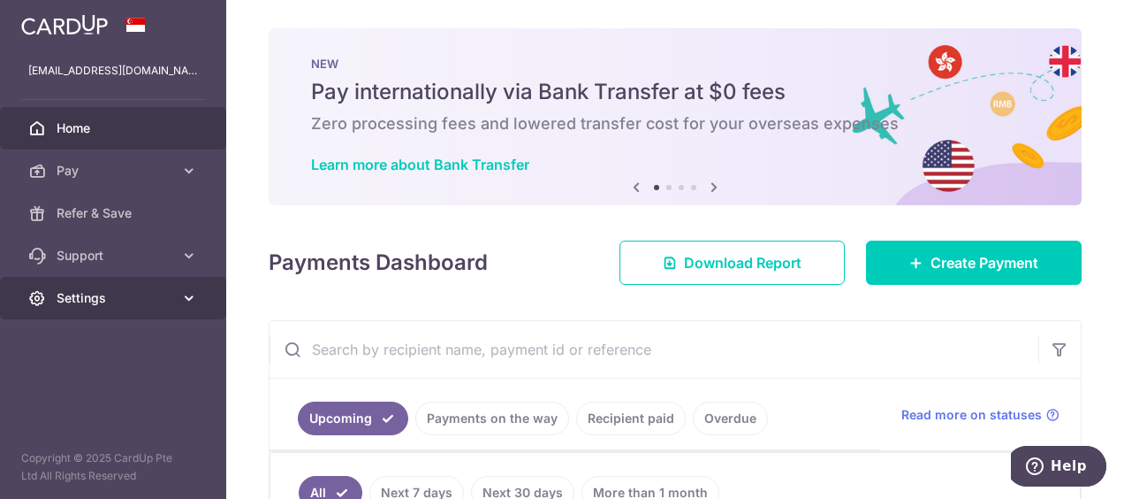
click at [175, 299] on link "Settings" at bounding box center [113, 298] width 226 height 42
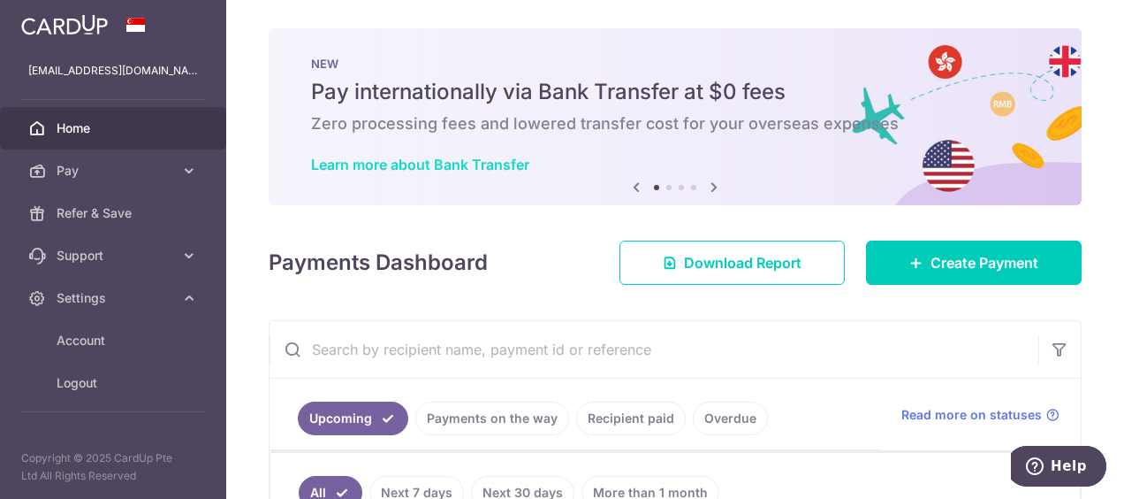
click at [393, 168] on link "Learn more about Bank Transfer" at bounding box center [420, 165] width 218 height 18
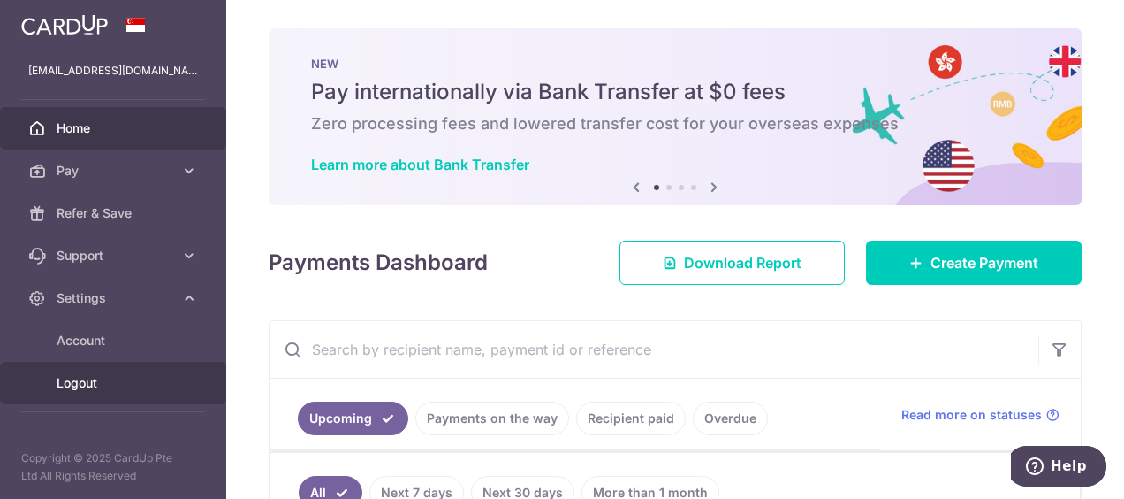
click at [83, 385] on span "Logout" at bounding box center [115, 383] width 117 height 18
